Goal: Download file/media

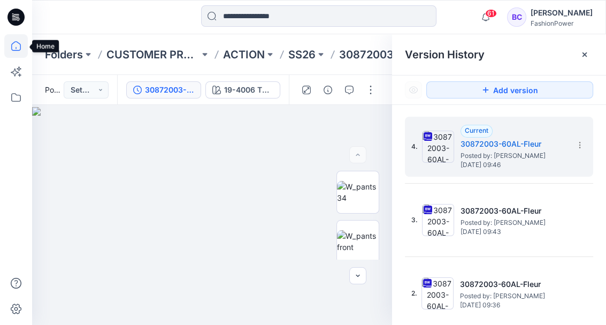
drag, startPoint x: 0, startPoint y: 0, endPoint x: 22, endPoint y: 51, distance: 55.4
click at [22, 51] on icon at bounding box center [16, 46] width 24 height 24
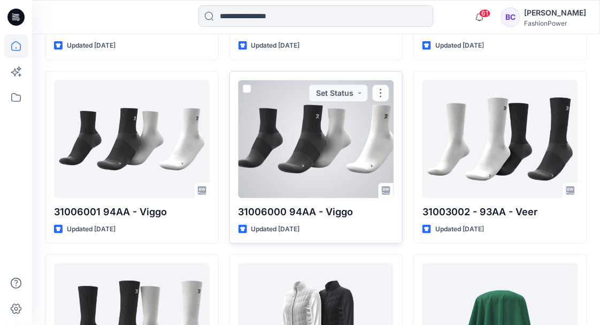
scroll to position [1231, 0]
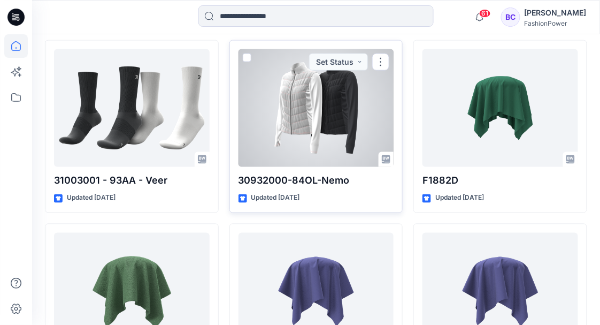
click at [312, 86] on div at bounding box center [317, 108] width 156 height 118
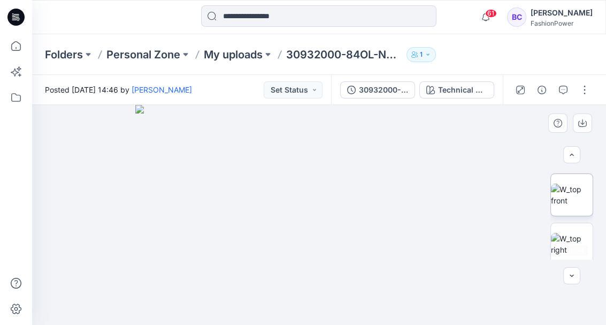
scroll to position [35, 0]
click at [569, 212] on img at bounding box center [572, 206] width 42 height 22
drag, startPoint x: 393, startPoint y: 174, endPoint x: 376, endPoint y: 263, distance: 90.5
click at [376, 263] on img at bounding box center [299, 165] width 637 height 320
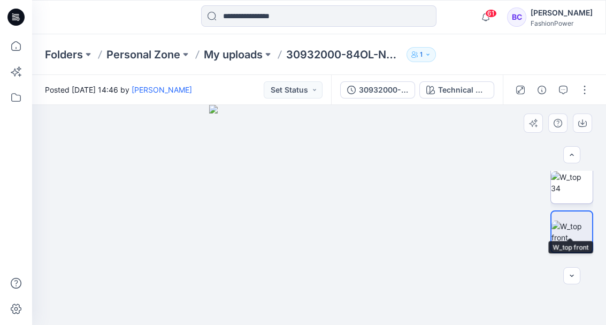
scroll to position [0, 0]
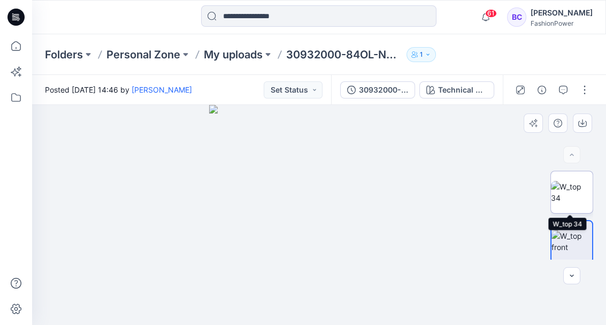
click at [569, 197] on img at bounding box center [572, 192] width 42 height 22
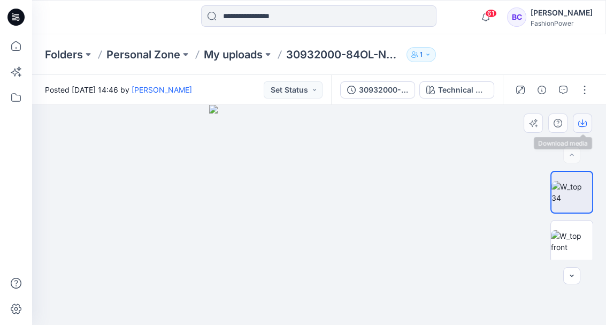
click at [583, 127] on button "button" at bounding box center [582, 122] width 19 height 19
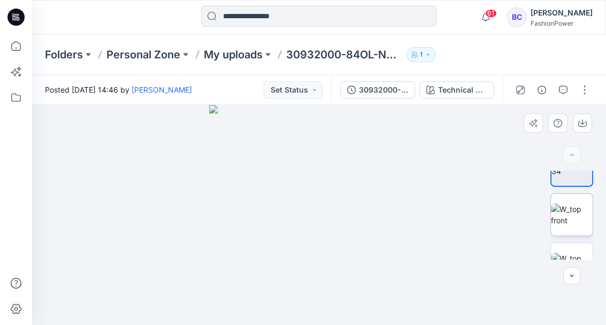
scroll to position [35, 0]
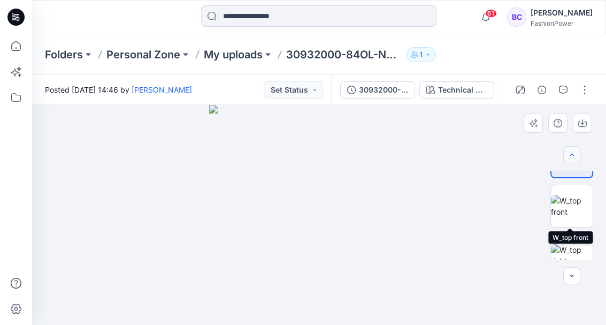
drag, startPoint x: 571, startPoint y: 204, endPoint x: 580, endPoint y: 158, distance: 46.9
click at [571, 202] on img at bounding box center [572, 206] width 42 height 22
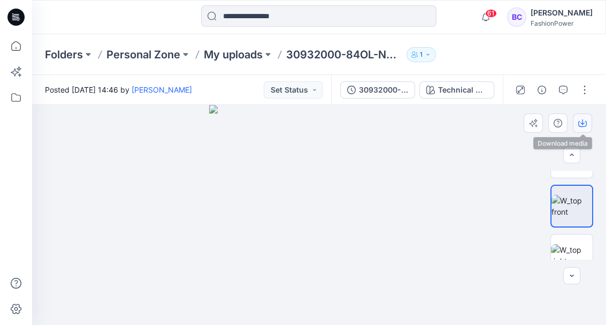
click at [583, 123] on icon "button" at bounding box center [582, 121] width 4 height 5
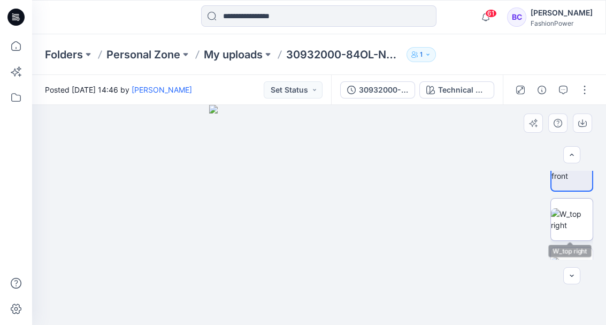
click at [576, 217] on img at bounding box center [572, 219] width 42 height 22
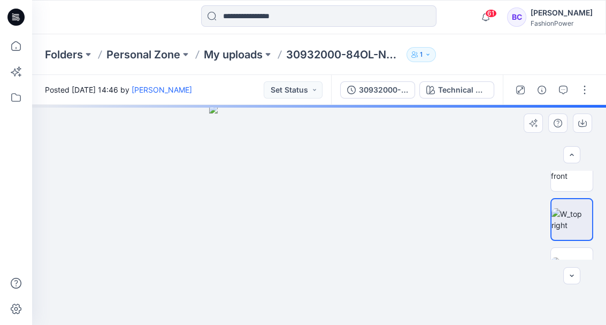
scroll to position [107, 0]
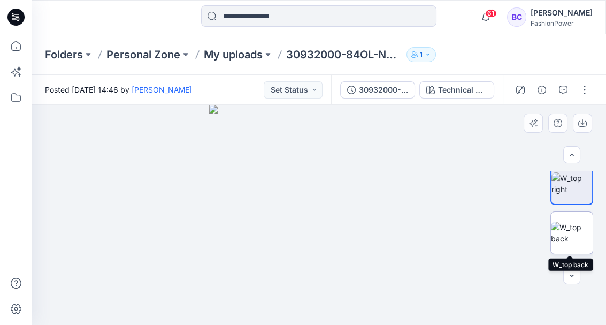
click at [569, 244] on img at bounding box center [572, 232] width 42 height 22
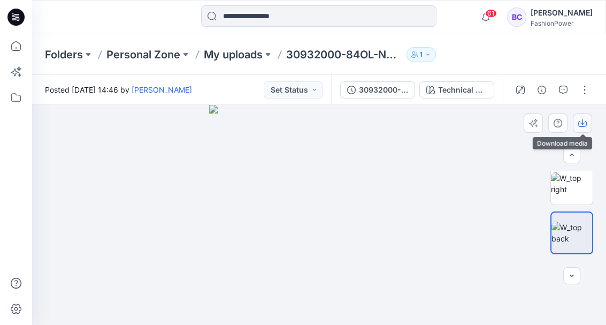
click at [583, 127] on icon "button" at bounding box center [582, 123] width 9 height 9
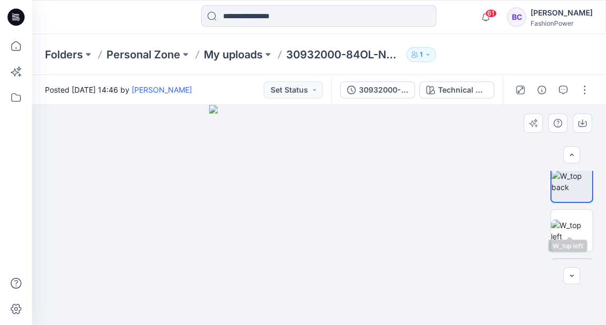
scroll to position [178, 0]
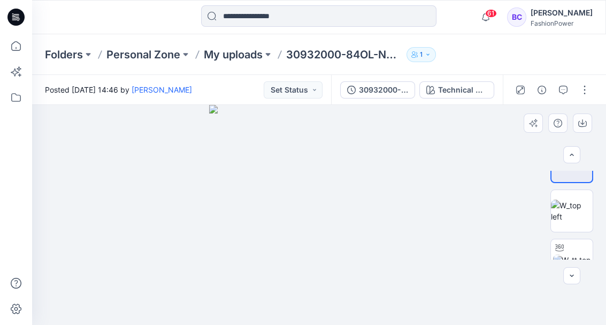
click at [566, 236] on div at bounding box center [572, 215] width 43 height 89
click at [570, 208] on img at bounding box center [572, 211] width 42 height 22
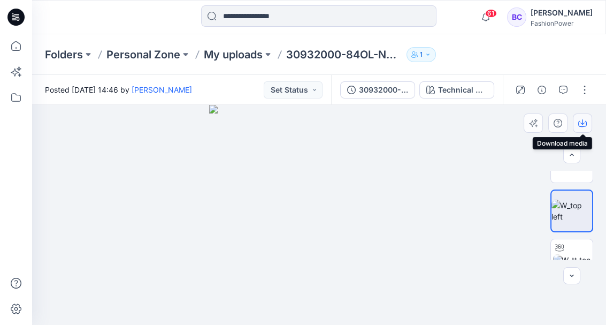
click at [583, 120] on icon "button" at bounding box center [582, 121] width 4 height 5
drag, startPoint x: 468, startPoint y: 178, endPoint x: 478, endPoint y: 144, distance: 35.7
click at [468, 178] on div at bounding box center [319, 215] width 574 height 220
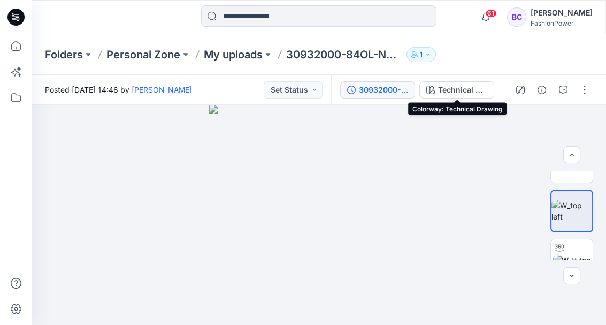
click at [365, 93] on div "30932000-84OL-Nemo" at bounding box center [383, 90] width 49 height 12
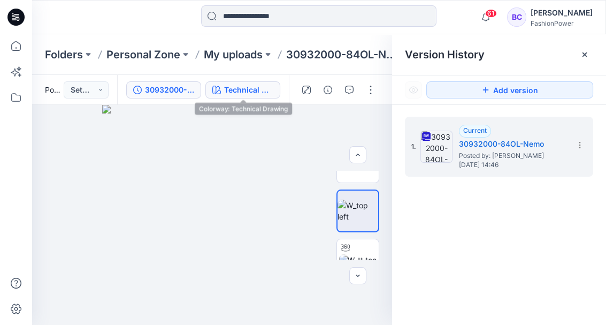
click at [264, 94] on div "Technical Drawing" at bounding box center [248, 90] width 49 height 12
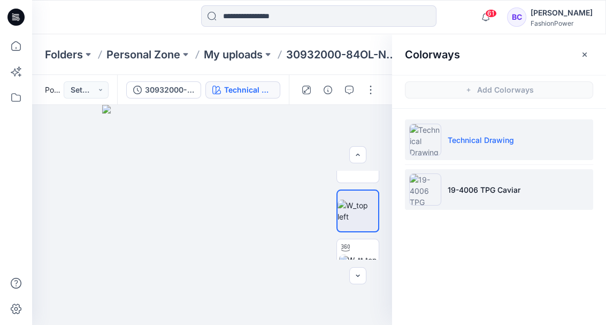
click at [507, 179] on li "19-4006 TPG Caviar" at bounding box center [499, 189] width 188 height 41
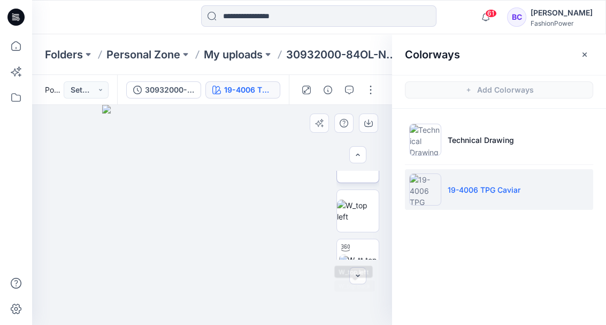
scroll to position [35, 0]
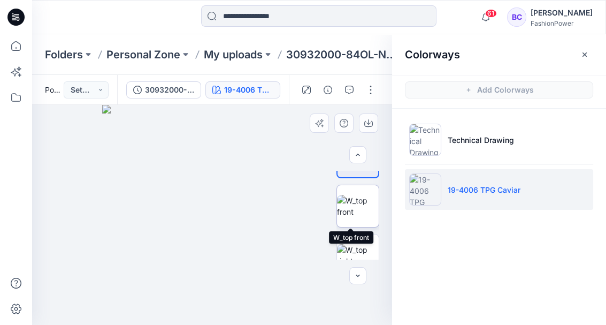
click at [364, 205] on img at bounding box center [358, 206] width 42 height 22
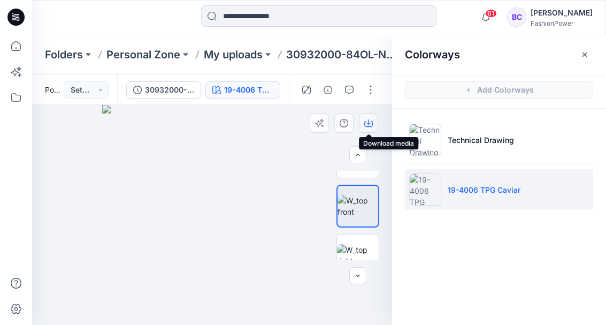
click at [368, 123] on icon "button" at bounding box center [368, 123] width 9 height 9
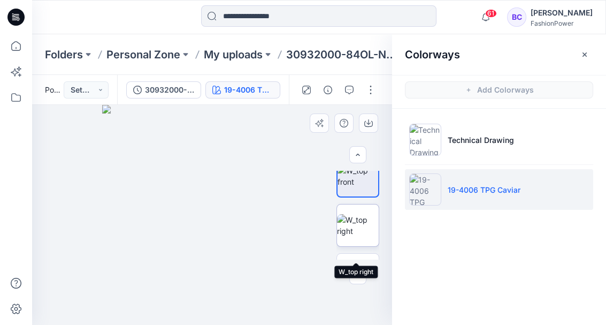
scroll to position [71, 0]
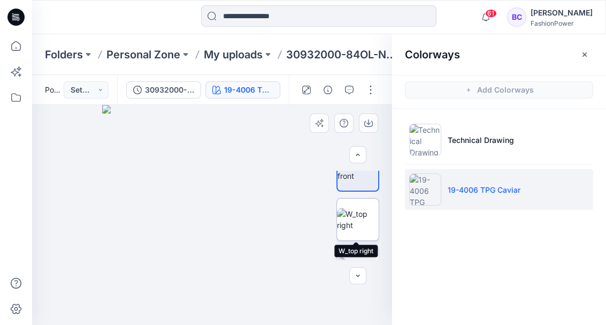
click at [364, 223] on img at bounding box center [358, 219] width 42 height 22
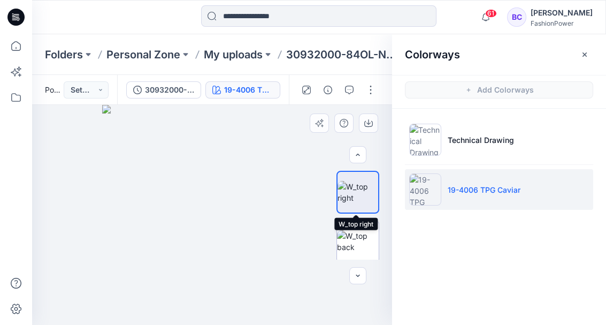
scroll to position [107, 0]
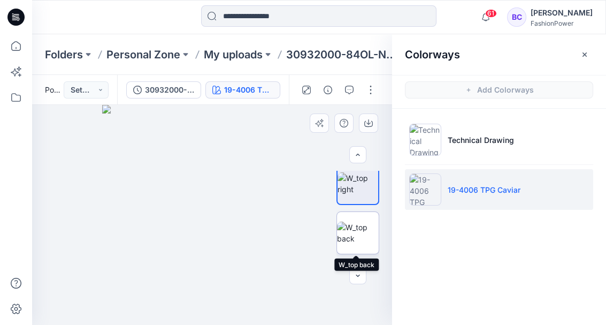
click at [361, 244] on img at bounding box center [358, 232] width 42 height 22
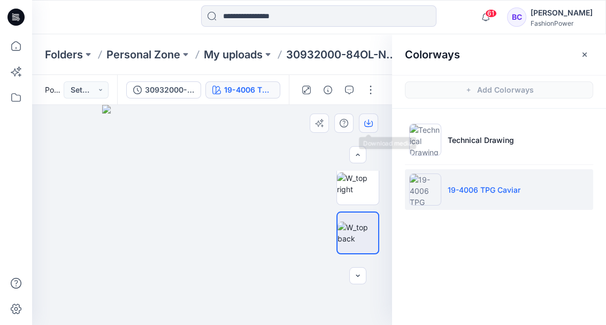
click at [369, 118] on button "button" at bounding box center [368, 122] width 19 height 19
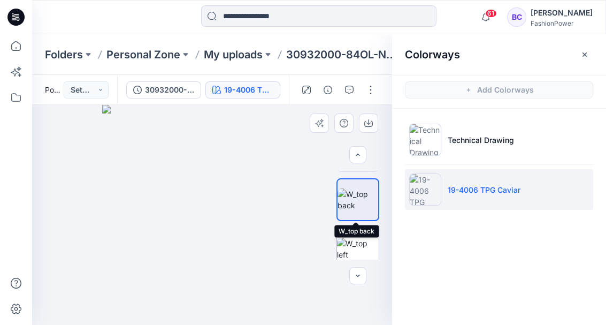
scroll to position [178, 0]
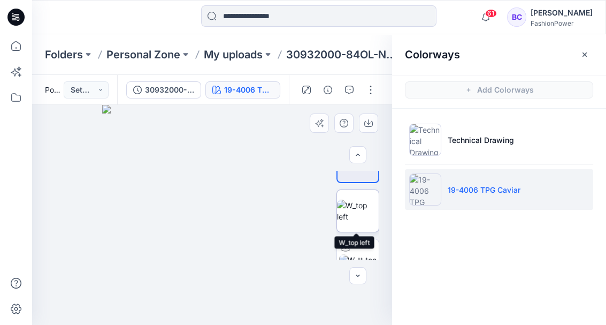
click at [362, 220] on img at bounding box center [358, 211] width 42 height 22
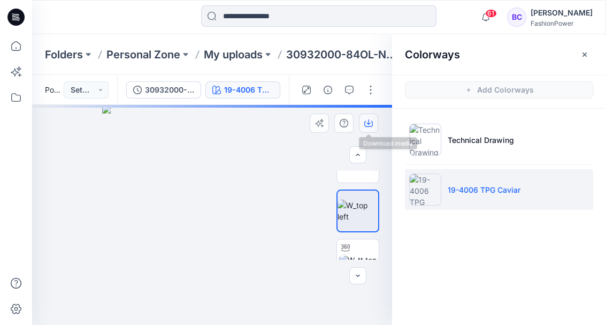
click at [366, 125] on icon "button" at bounding box center [368, 123] width 9 height 9
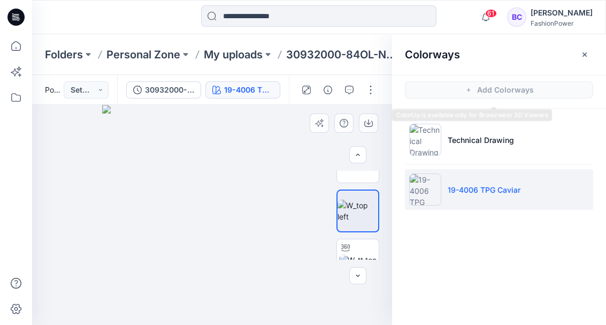
click at [261, 157] on img at bounding box center [212, 215] width 220 height 220
click at [335, 64] on div "Folders Personal Zone My uploads 30932000-84OL-Nemo 1" at bounding box center [319, 54] width 574 height 41
click at [342, 55] on p "30932000-84OL-Nemo" at bounding box center [344, 54] width 116 height 15
click at [590, 54] on button "button" at bounding box center [584, 54] width 17 height 17
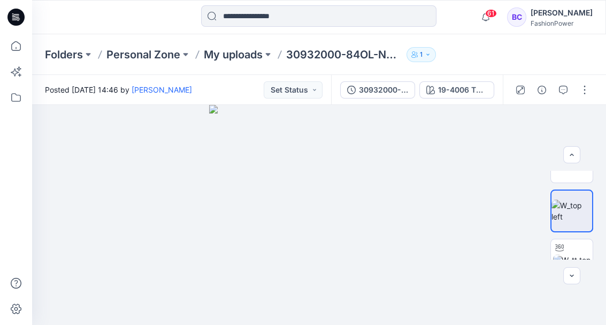
drag, startPoint x: 590, startPoint y: 54, endPoint x: 357, endPoint y: 52, distance: 233.3
click at [357, 52] on p "30932000-84OL-Nemo" at bounding box center [344, 54] width 116 height 15
click at [410, 93] on button "30932000-84OL-Nemo" at bounding box center [377, 89] width 75 height 17
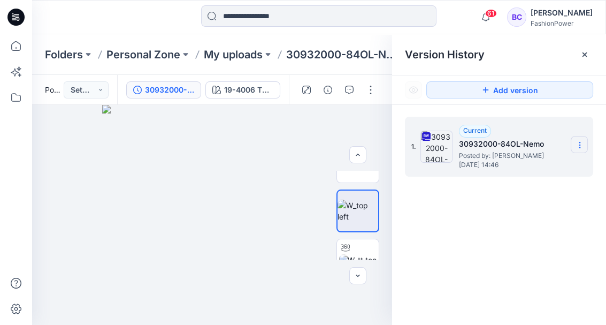
click at [583, 143] on icon at bounding box center [580, 145] width 9 height 9
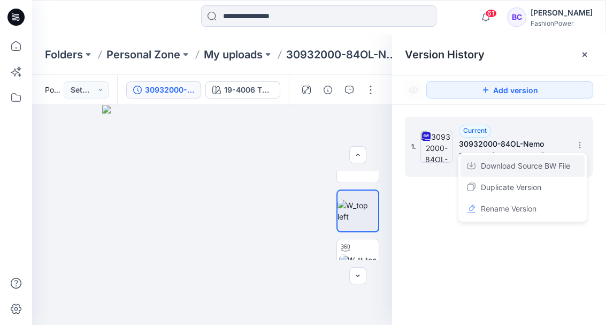
click at [522, 165] on span "Download Source BW File" at bounding box center [525, 165] width 89 height 13
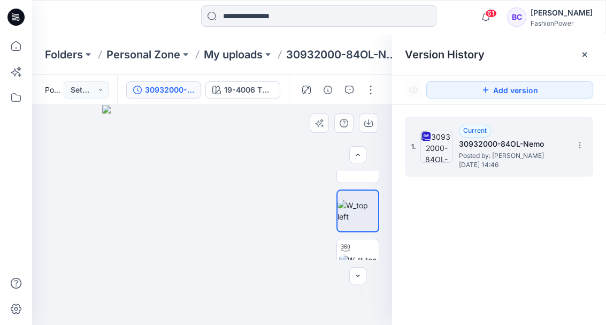
click at [200, 240] on img at bounding box center [212, 215] width 220 height 220
